Goal: Task Accomplishment & Management: Use online tool/utility

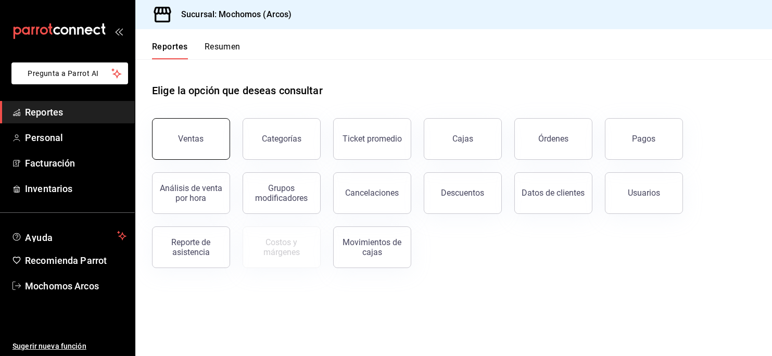
click at [179, 131] on button "Ventas" at bounding box center [191, 139] width 78 height 42
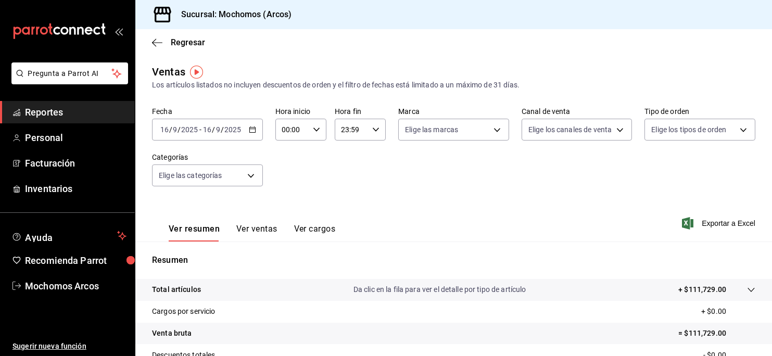
click at [252, 127] on icon "button" at bounding box center [252, 129] width 7 height 7
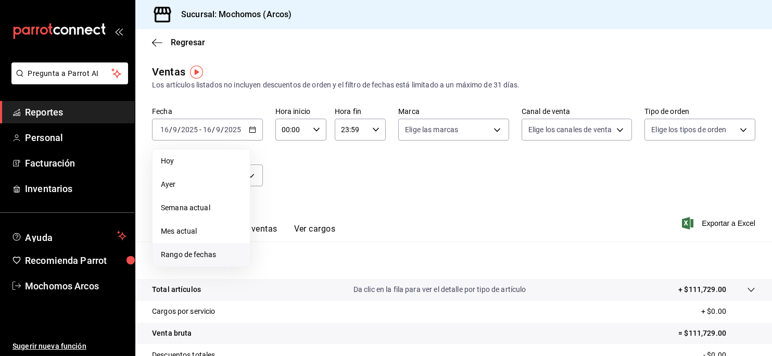
click at [182, 252] on span "Rango de fechas" at bounding box center [201, 254] width 81 height 11
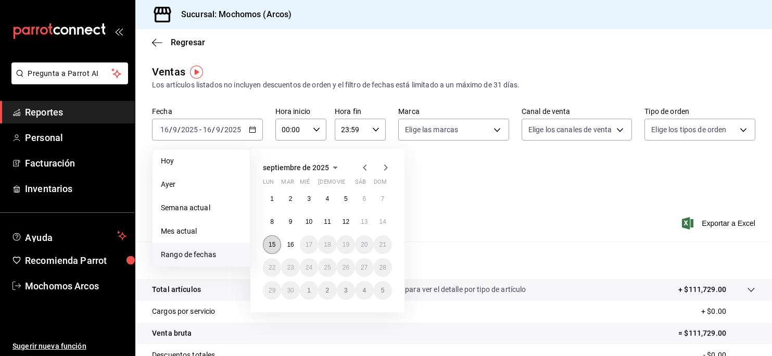
click at [273, 249] on button "15" at bounding box center [272, 244] width 18 height 19
click at [291, 249] on button "16" at bounding box center [290, 244] width 18 height 19
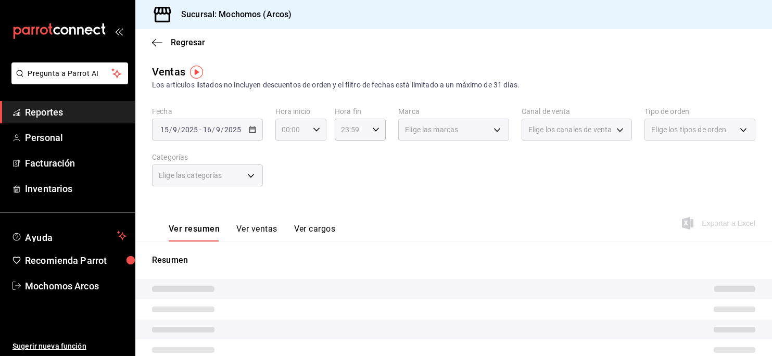
click at [307, 127] on div "00:00 Hora inicio" at bounding box center [300, 130] width 51 height 22
click at [287, 182] on span "01" at bounding box center [286, 182] width 8 height 8
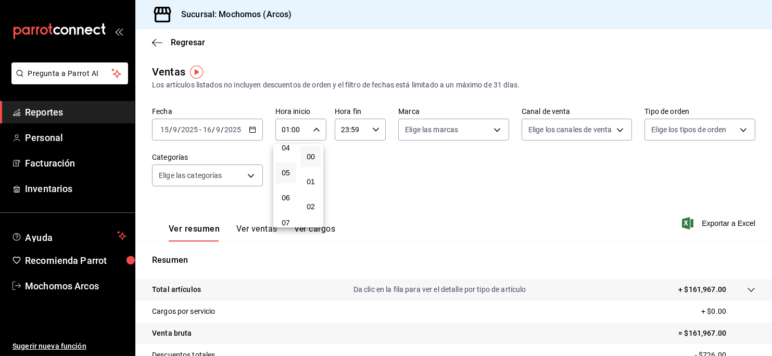
click at [282, 167] on button "05" at bounding box center [285, 172] width 21 height 21
type input "05:00"
click at [372, 129] on div at bounding box center [386, 178] width 772 height 356
click at [372, 129] on icon "button" at bounding box center [375, 129] width 7 height 7
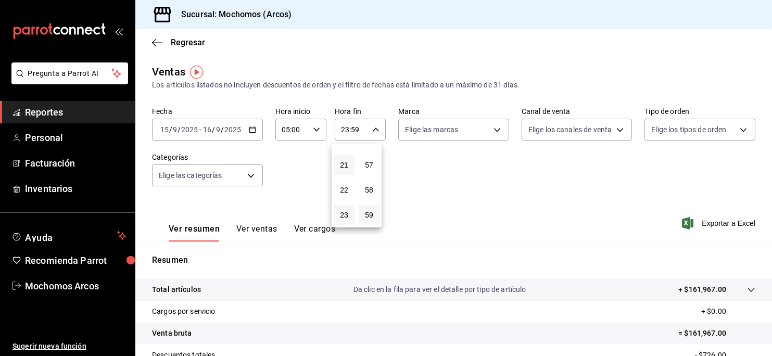
click at [349, 156] on button "21" at bounding box center [344, 165] width 21 height 21
type input "21:59"
click at [343, 189] on span "22" at bounding box center [344, 190] width 8 height 8
type input "22:59"
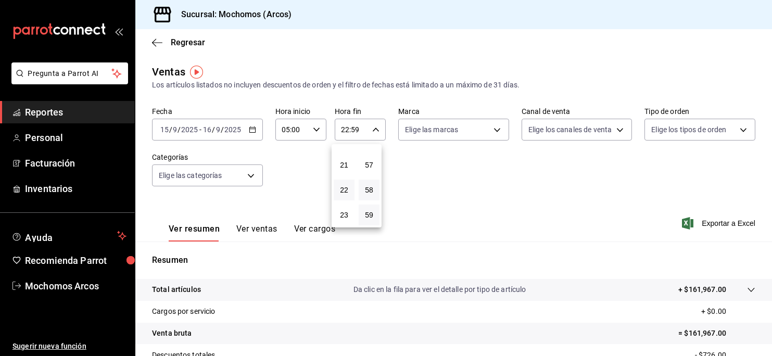
click at [366, 184] on button "58" at bounding box center [369, 190] width 21 height 21
click at [372, 191] on span "30" at bounding box center [369, 189] width 8 height 8
type input "22:30"
click at [491, 125] on div at bounding box center [386, 178] width 772 height 356
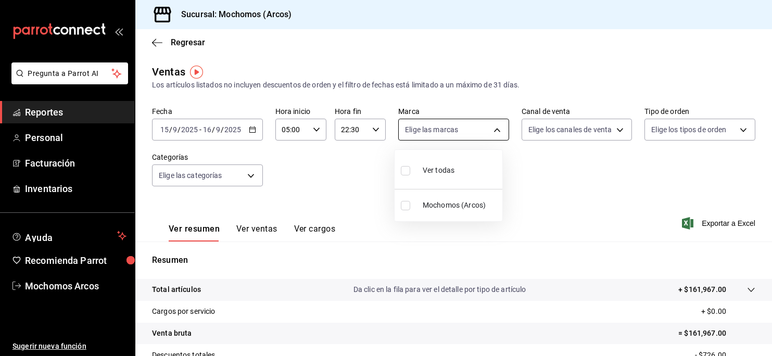
click at [491, 126] on body "Pregunta a Parrot AI Reportes Personal Facturación Inventarios Ayuda Recomienda…" at bounding box center [386, 178] width 772 height 356
click at [478, 166] on li "Ver todas" at bounding box center [449, 169] width 108 height 31
type input "dd36a3dd-8c35-4563-bc3a-0ae6137ce787"
checkbox input "true"
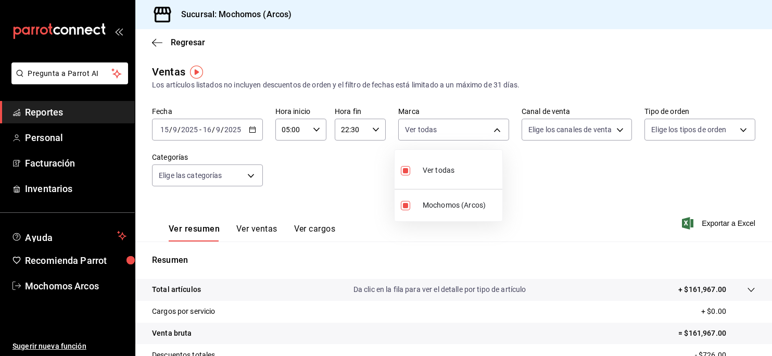
click at [516, 168] on div at bounding box center [386, 178] width 772 height 356
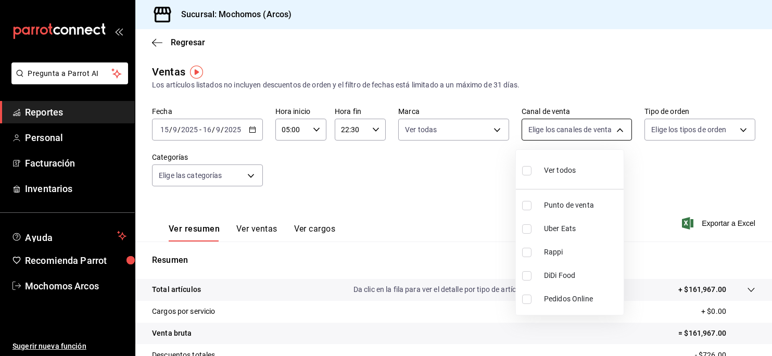
click at [612, 122] on body "Pregunta a Parrot AI Reportes Personal Facturación Inventarios Ayuda Recomienda…" at bounding box center [386, 178] width 772 height 356
click at [583, 168] on li "Ver todos" at bounding box center [570, 169] width 108 height 31
type input "PARROT,UBER_EATS,RAPPI,DIDI_FOOD,ONLINE"
checkbox input "true"
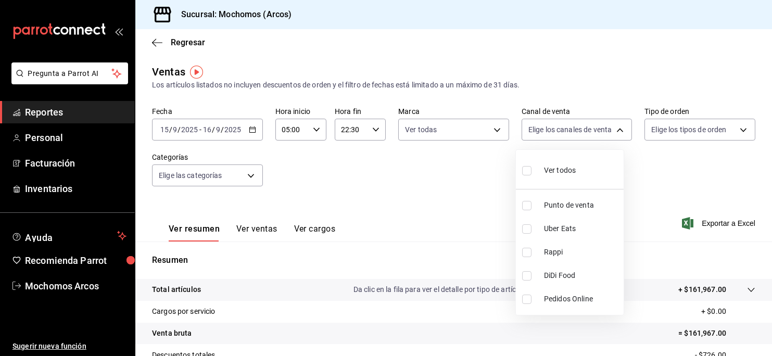
checkbox input "true"
click at [635, 166] on div at bounding box center [386, 178] width 772 height 356
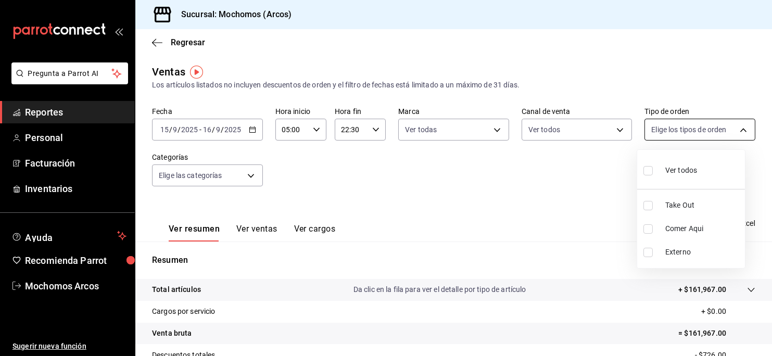
click at [733, 132] on body "Pregunta a Parrot AI Reportes Personal Facturación Inventarios Ayuda Recomienda…" at bounding box center [386, 178] width 772 height 356
click at [694, 167] on span "Ver todos" at bounding box center [681, 170] width 32 height 11
type input "c6b8ee8d-4955-4723-bae1-372b147e207b,27be71f3-ce18-4cfa-bd3b-e966efc6a73f,EXTER…"
checkbox input "true"
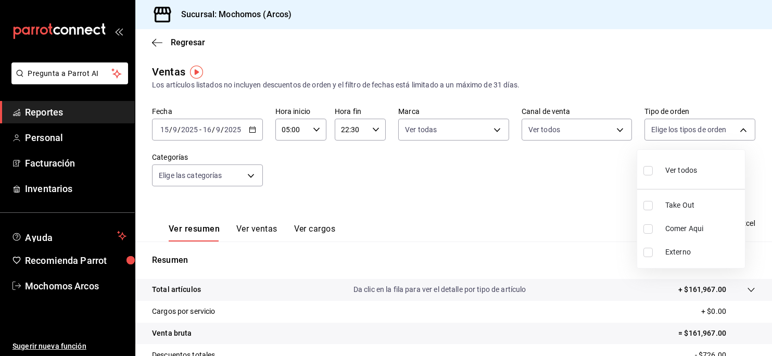
checkbox input "true"
click at [359, 205] on div at bounding box center [386, 178] width 772 height 356
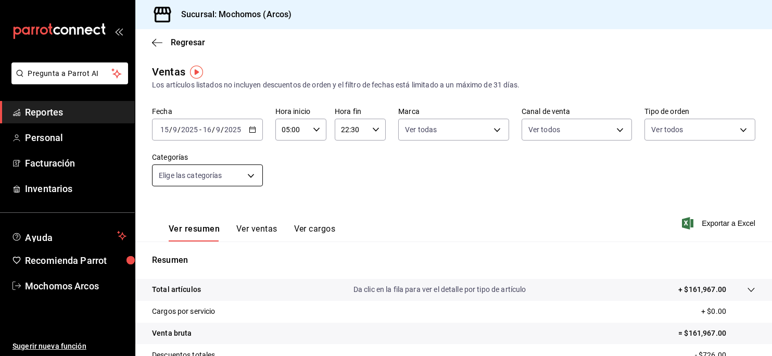
click at [247, 177] on body "Pregunta a Parrot AI Reportes Personal Facturación Inventarios Ayuda Recomienda…" at bounding box center [386, 178] width 772 height 356
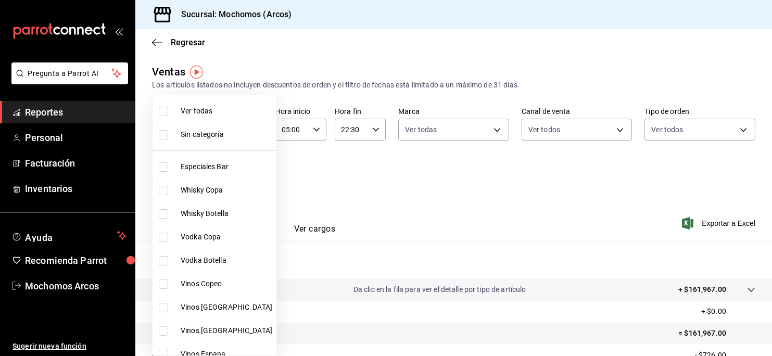
click at [228, 113] on span "Ver todas" at bounding box center [227, 111] width 92 height 11
type input "7597c5c0-c189-439a-a9b1-46cc8ee7ac78,78dcea9d-0226-4a72-8dbe-4ec0b47d6941,3e6ec…"
checkbox input "true"
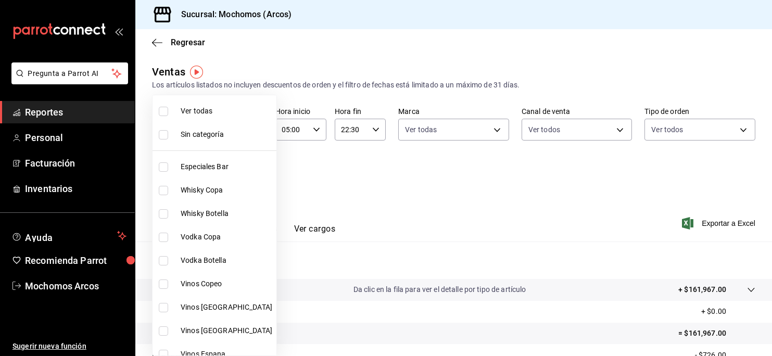
checkbox input "true"
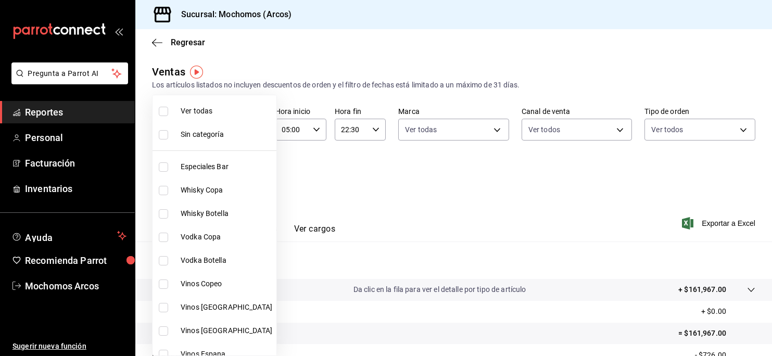
checkbox input "true"
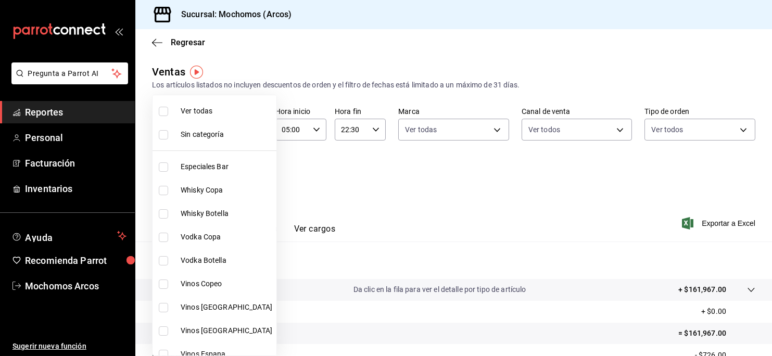
checkbox input "true"
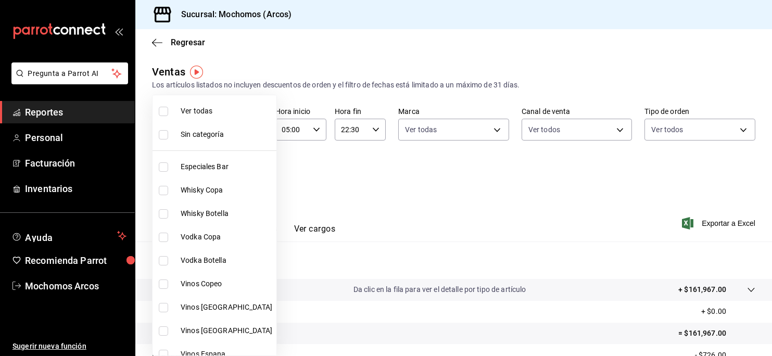
checkbox input "true"
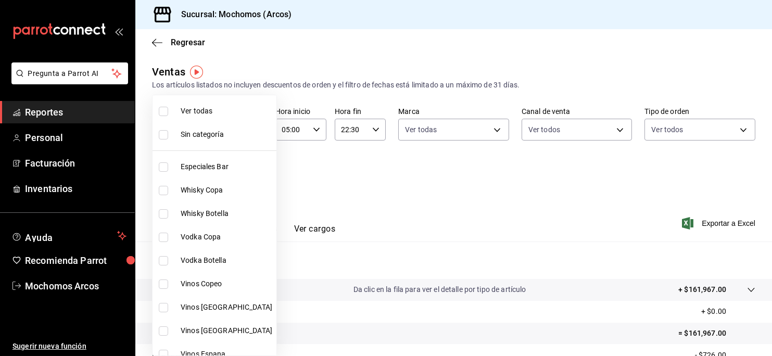
checkbox input "true"
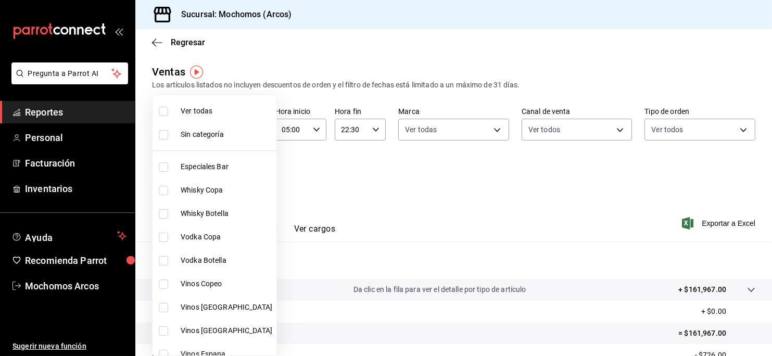
checkbox input "true"
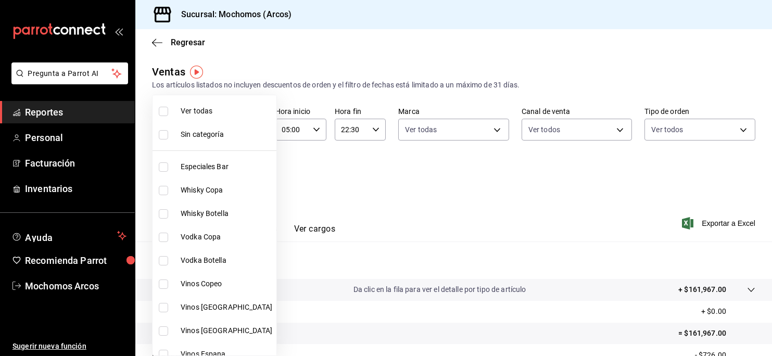
checkbox input "true"
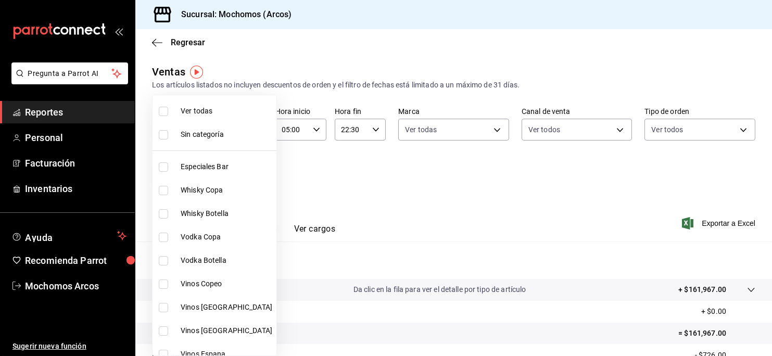
checkbox input "true"
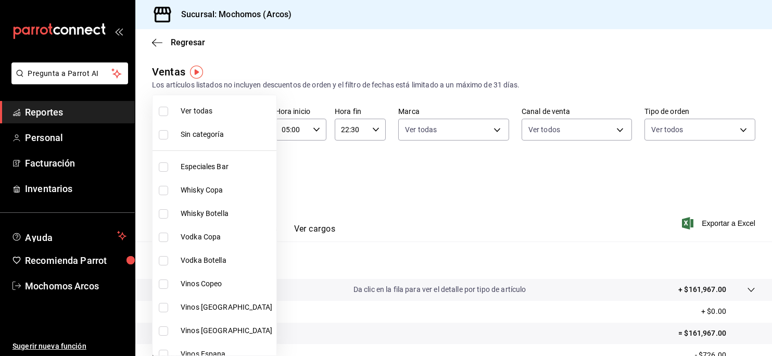
checkbox input "true"
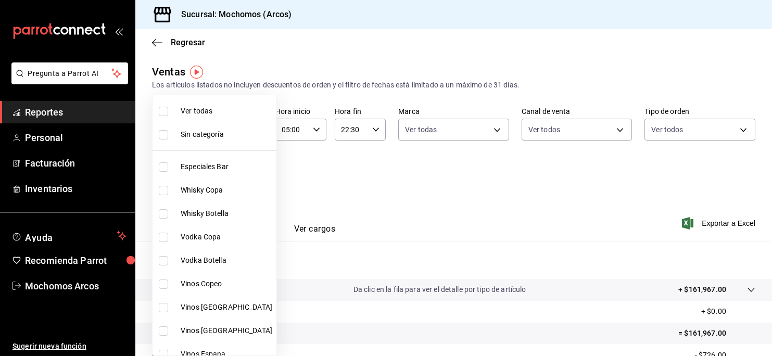
checkbox input "true"
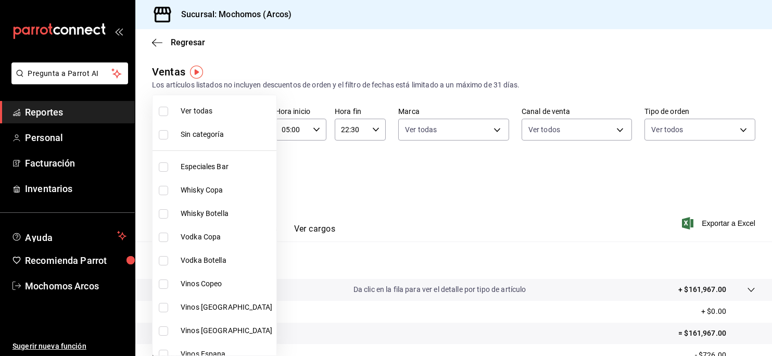
checkbox input "true"
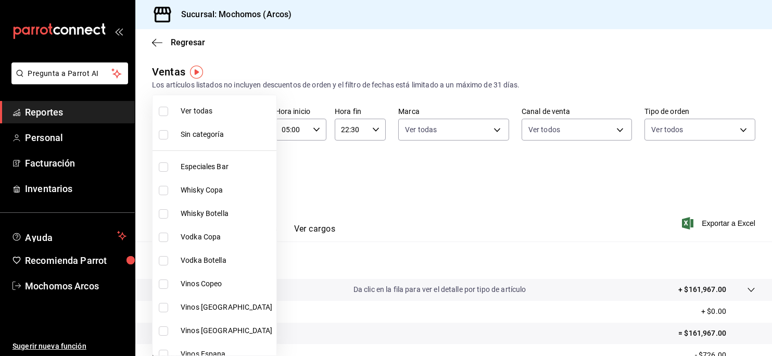
checkbox input "true"
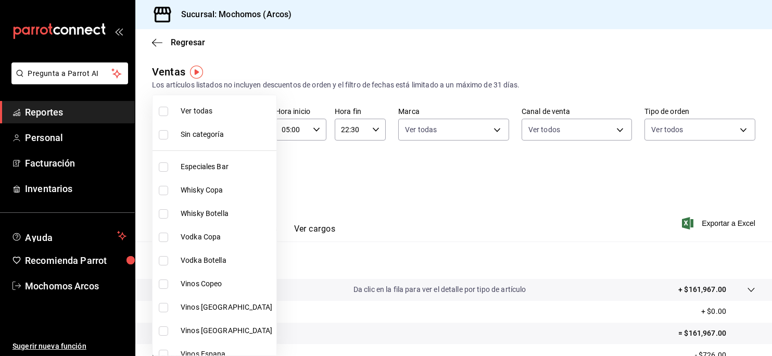
checkbox input "true"
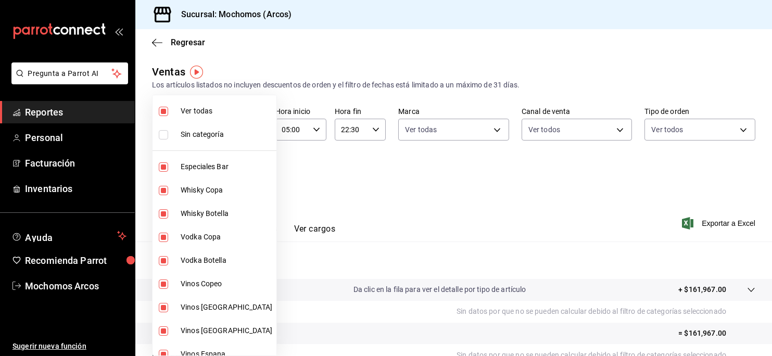
click at [367, 181] on div at bounding box center [386, 178] width 772 height 356
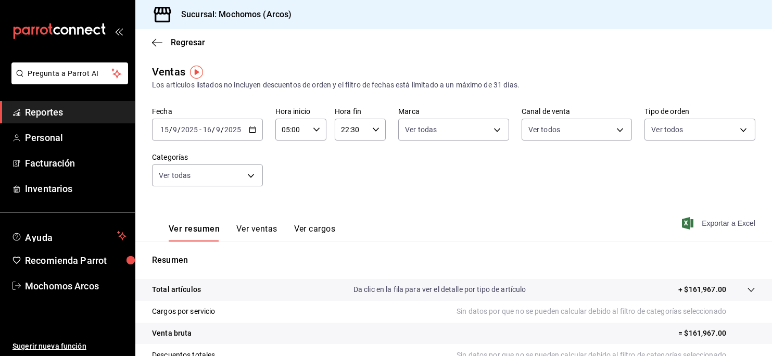
click at [697, 225] on span "Exportar a Excel" at bounding box center [719, 223] width 71 height 12
click at [697, 225] on div "Exportar a Excel" at bounding box center [719, 223] width 71 height 12
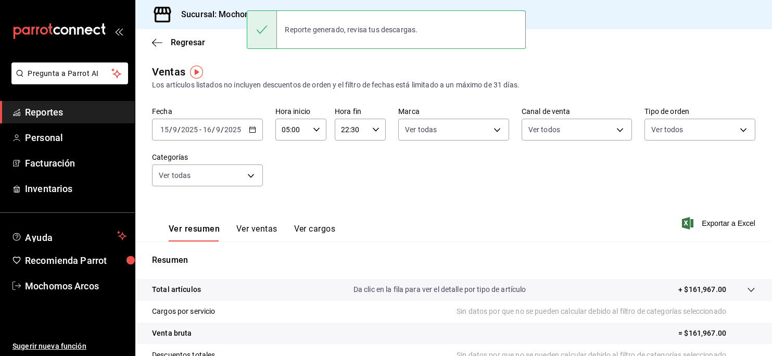
drag, startPoint x: 697, startPoint y: 225, endPoint x: 598, endPoint y: 172, distance: 111.8
click at [598, 172] on div "Fecha [DATE] [DATE] - [DATE] [DATE] Hora inicio 05:00 Hora inicio Hora fin 22:3…" at bounding box center [454, 153] width 604 height 92
